Goal: Obtain resource: Download file/media

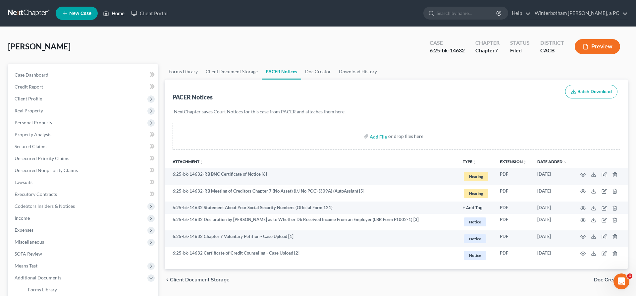
click at [100, 12] on link "Home" at bounding box center [114, 13] width 28 height 12
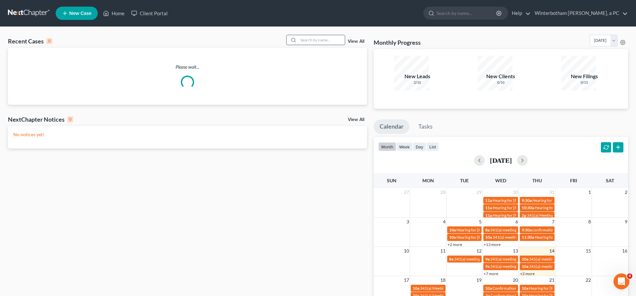
click at [324, 35] on input "search" at bounding box center [321, 40] width 46 height 10
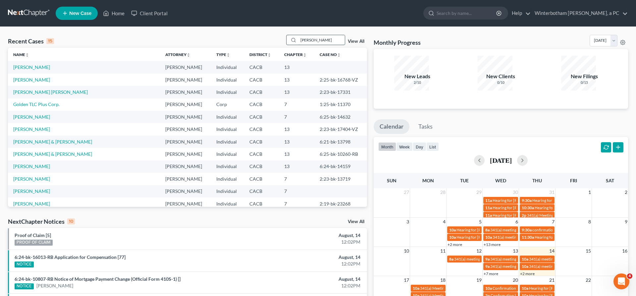
type input "[PERSON_NAME]"
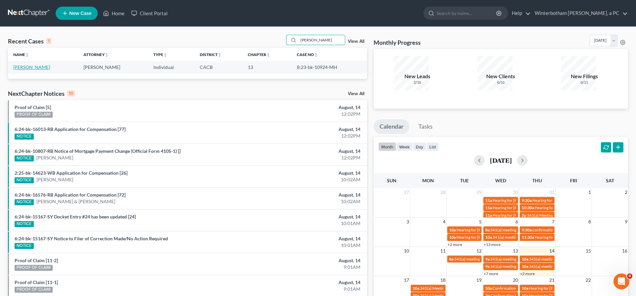
click at [22, 64] on link "[PERSON_NAME]" at bounding box center [31, 67] width 37 height 6
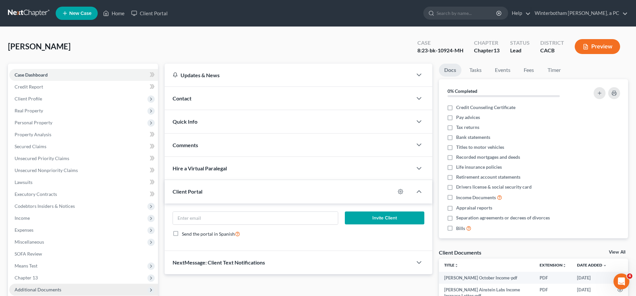
click at [39, 286] on span "Additional Documents" at bounding box center [38, 289] width 47 height 6
drag, startPoint x: 41, startPoint y: 246, endPoint x: 249, endPoint y: 228, distance: 209.1
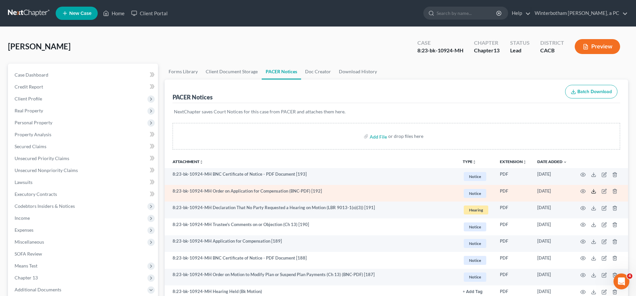
click at [595, 191] on polyline at bounding box center [593, 191] width 2 height 1
